Goal: Information Seeking & Learning: Learn about a topic

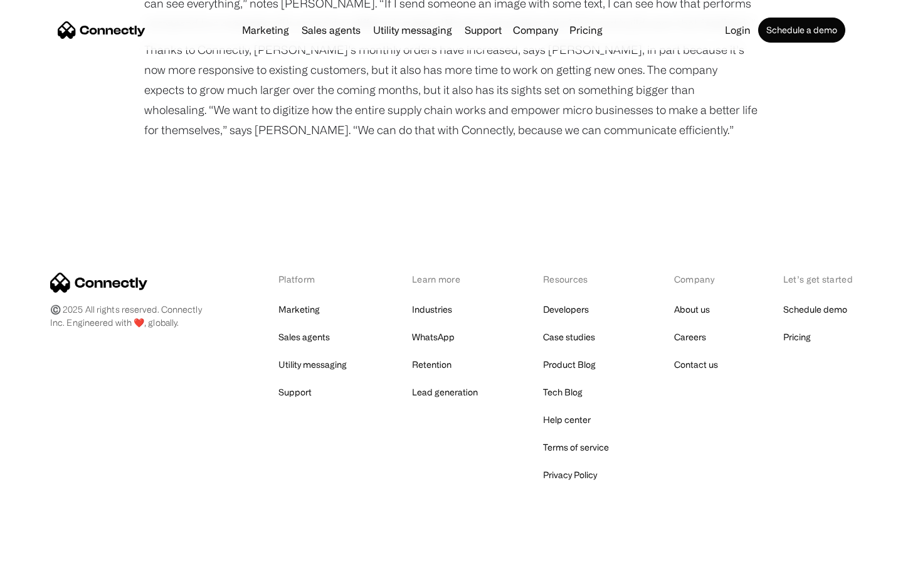
scroll to position [1596, 0]
